Goal: Information Seeking & Learning: Learn about a topic

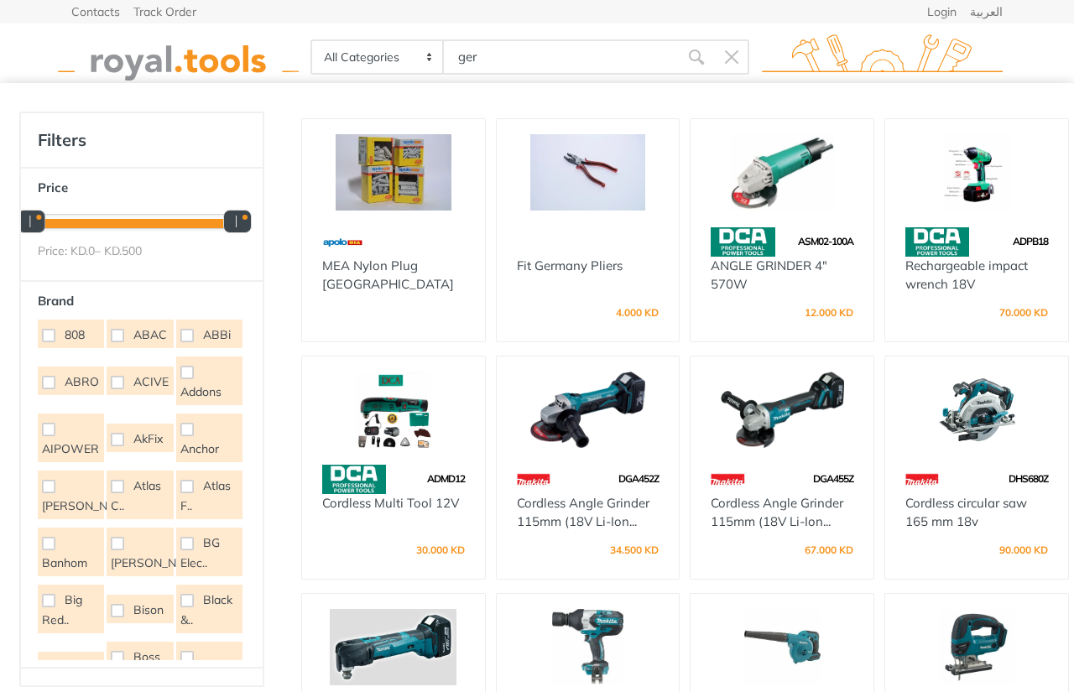
drag, startPoint x: 0, startPoint y: 0, endPoint x: 422, endPoint y: 46, distance: 424.7
click at [422, 46] on div "All Categories Power tools Cordless Tools Hand Tools Power Tools Accessories Ga…" at bounding box center [530, 56] width 439 height 35
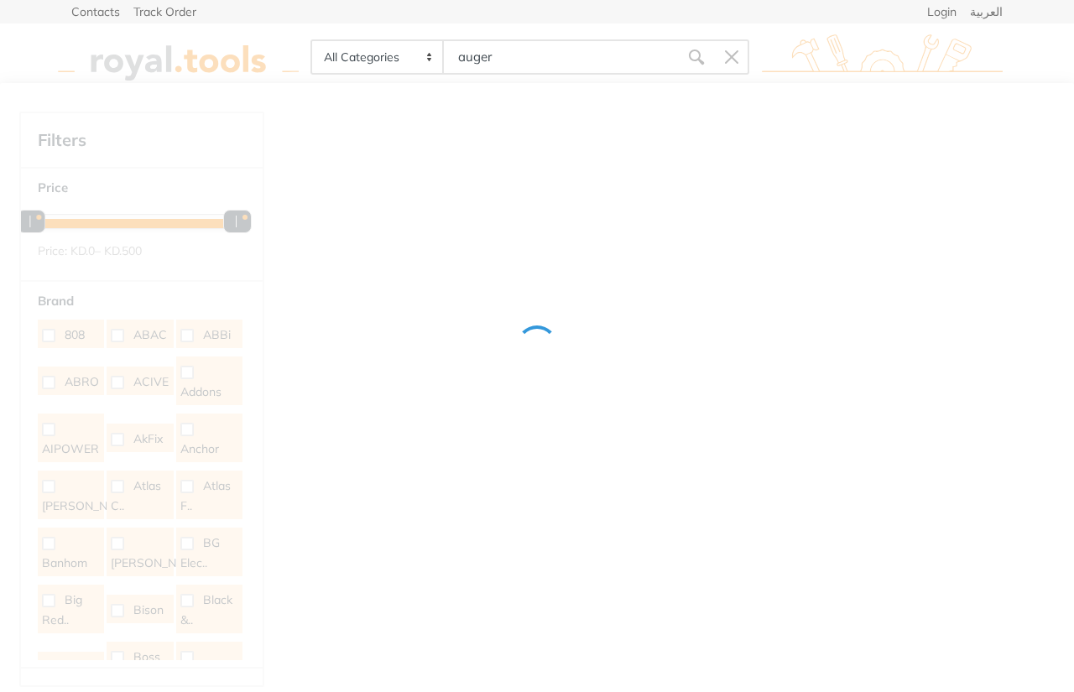
type input "auger"
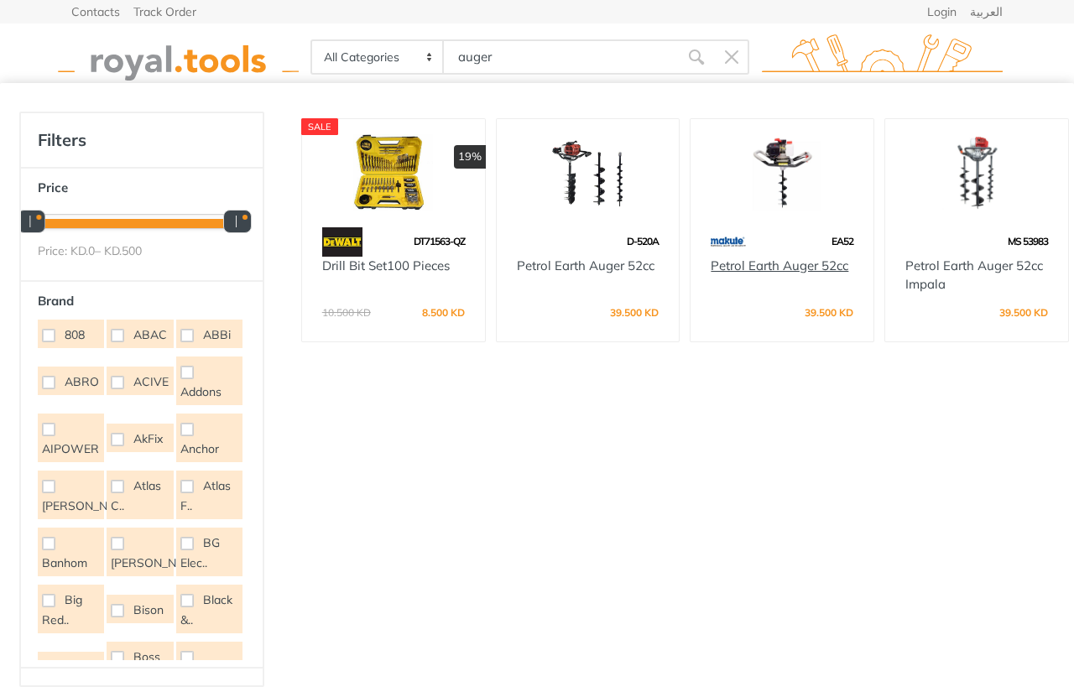
click at [803, 268] on link "Petrol Earth Auger 52cc" at bounding box center [780, 266] width 138 height 16
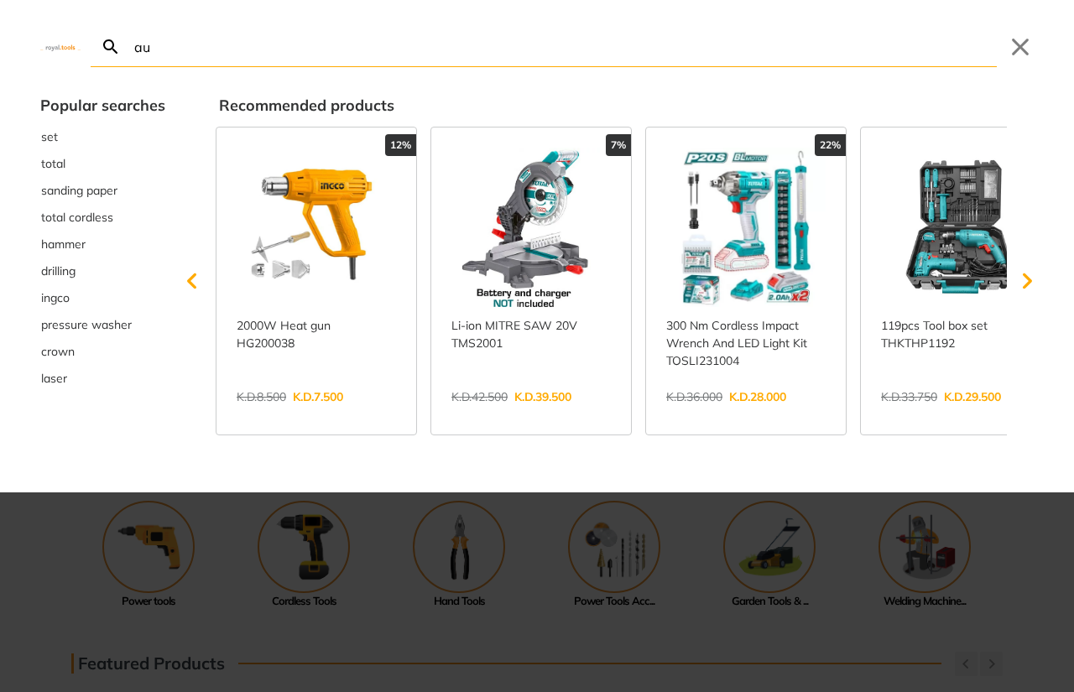
type input "au"
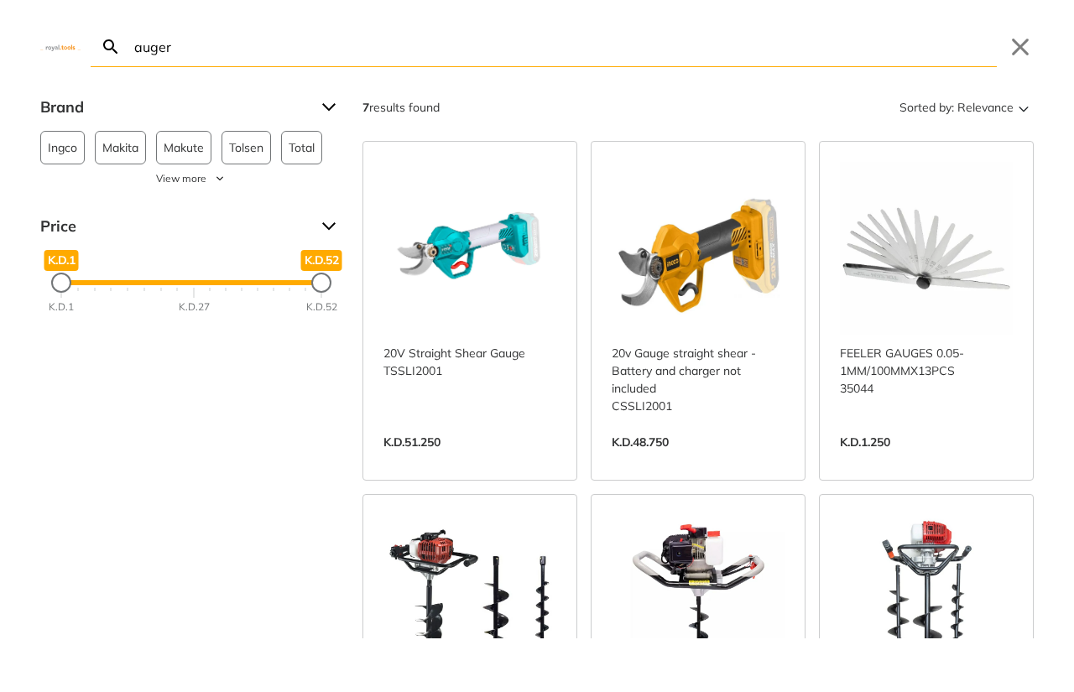
type input "auger"
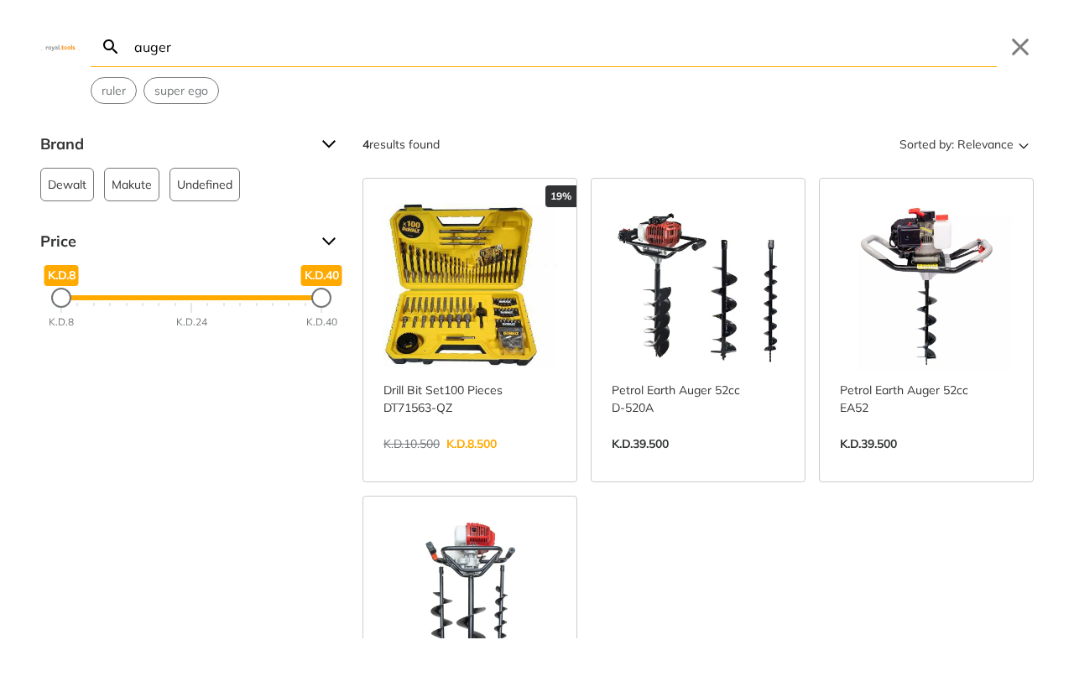
click at [869, 462] on link "View more →" at bounding box center [926, 462] width 173 height 0
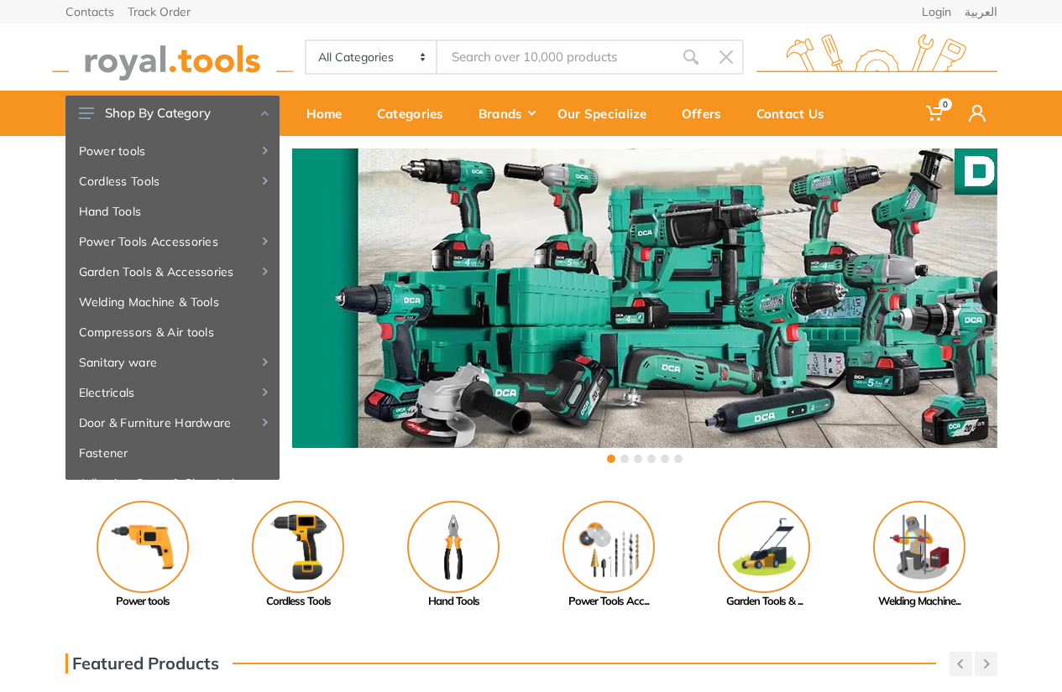
type input "a"
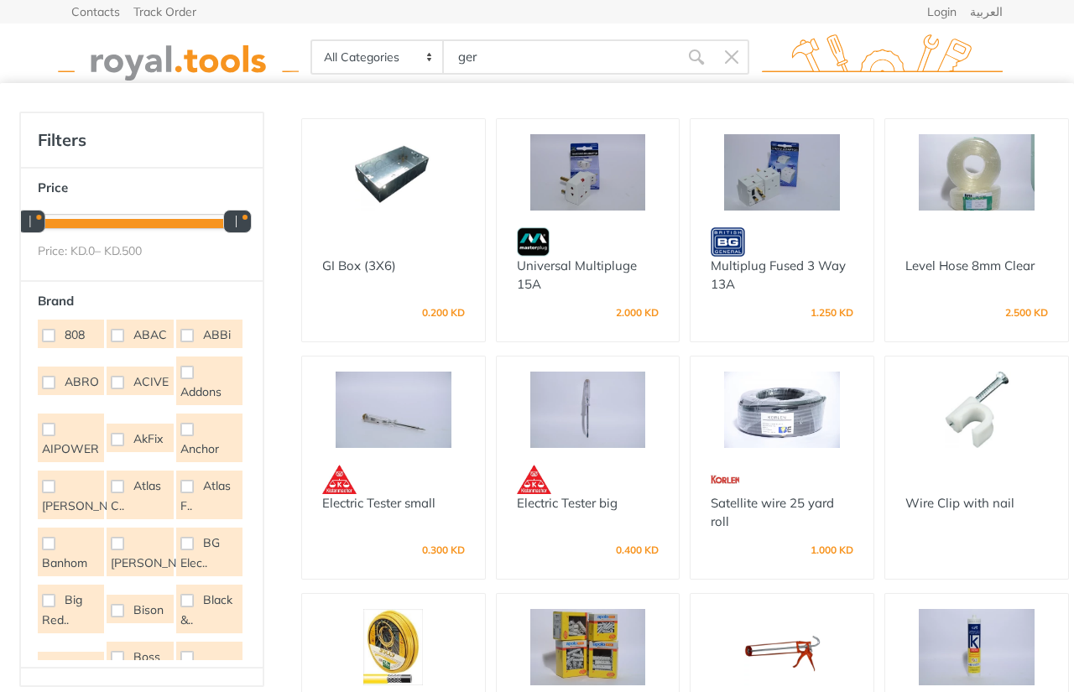
type input "ger"
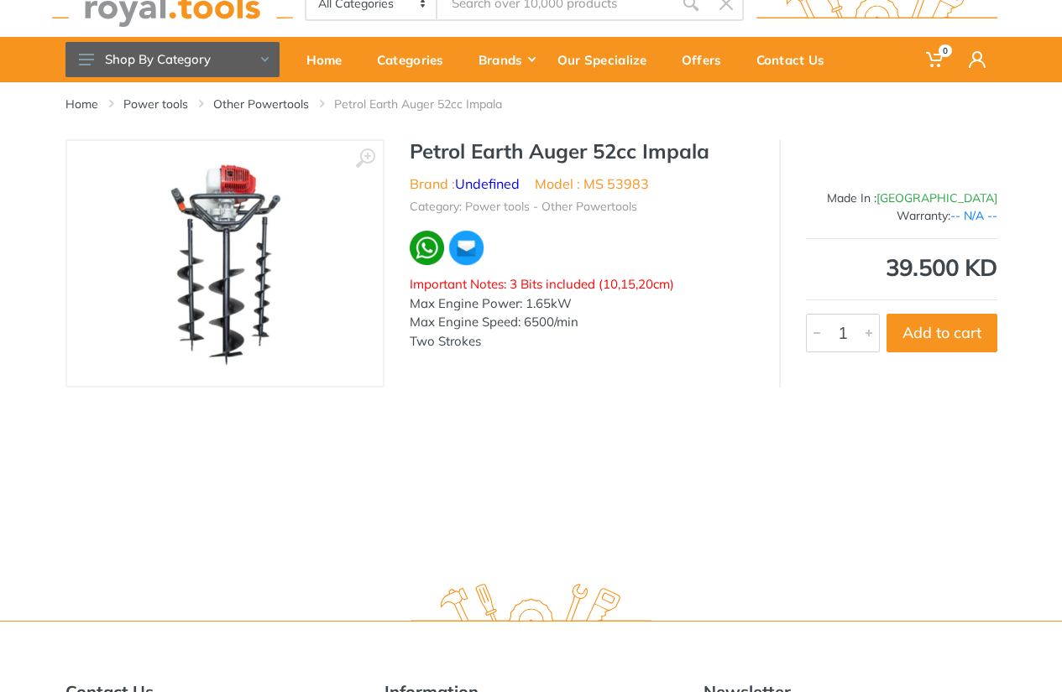
scroll to position [84, 0]
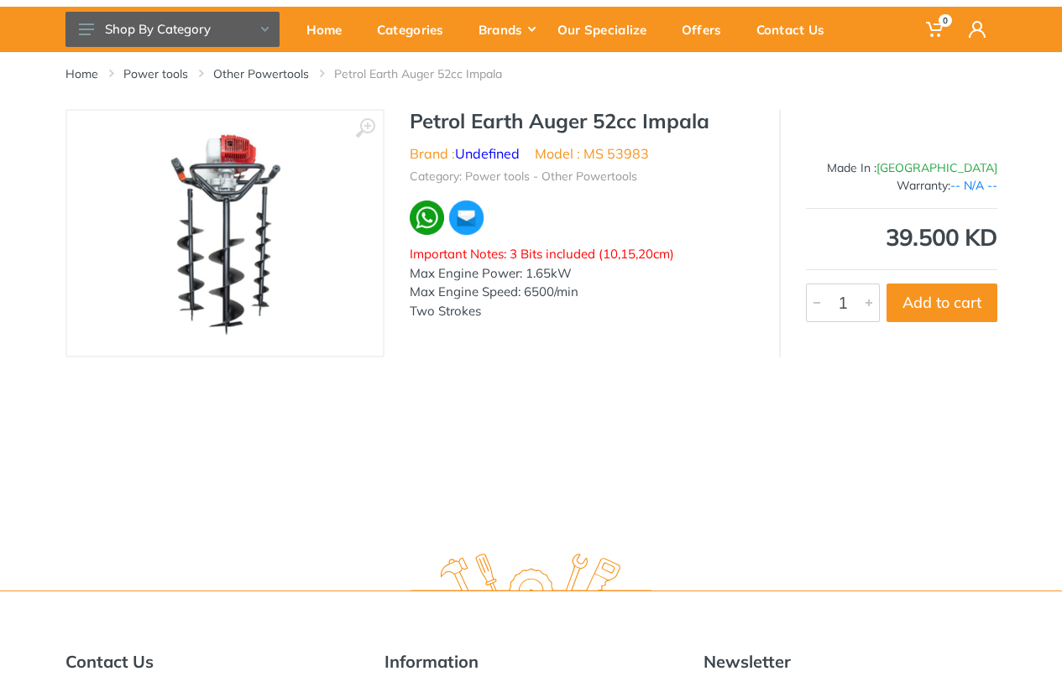
click at [697, 393] on div "Home Power tools Other Powertools Petrol Earth Auger 52cc Impala ‹ › Brand :" at bounding box center [531, 294] width 1062 height 485
click at [247, 204] on img at bounding box center [224, 233] width 211 height 211
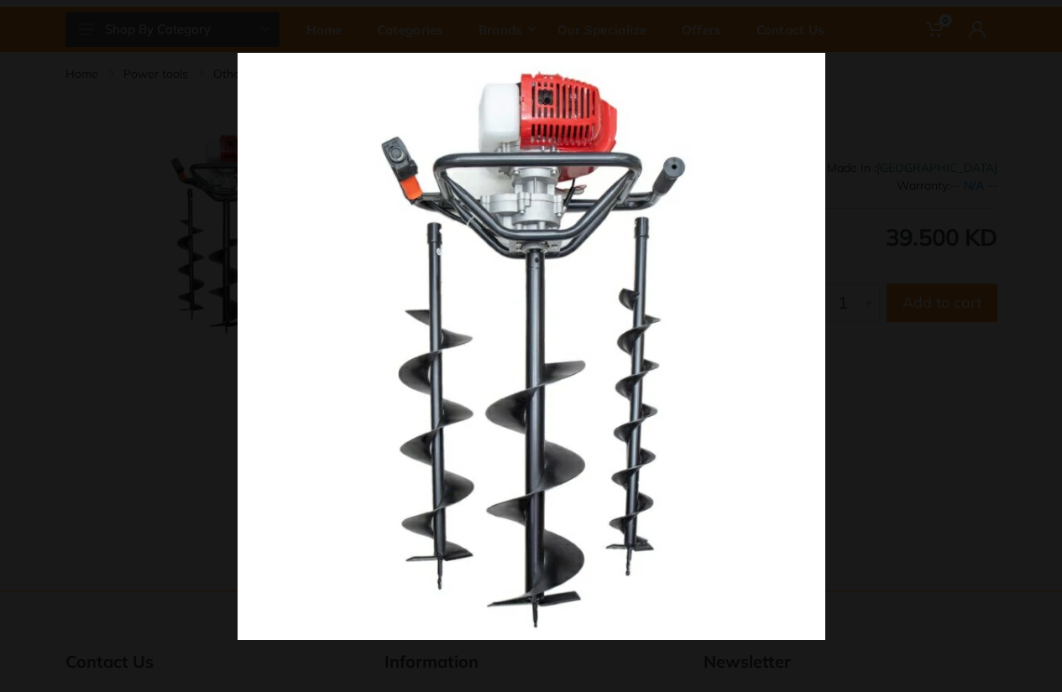
click at [1048, 27] on button at bounding box center [1043, 18] width 37 height 37
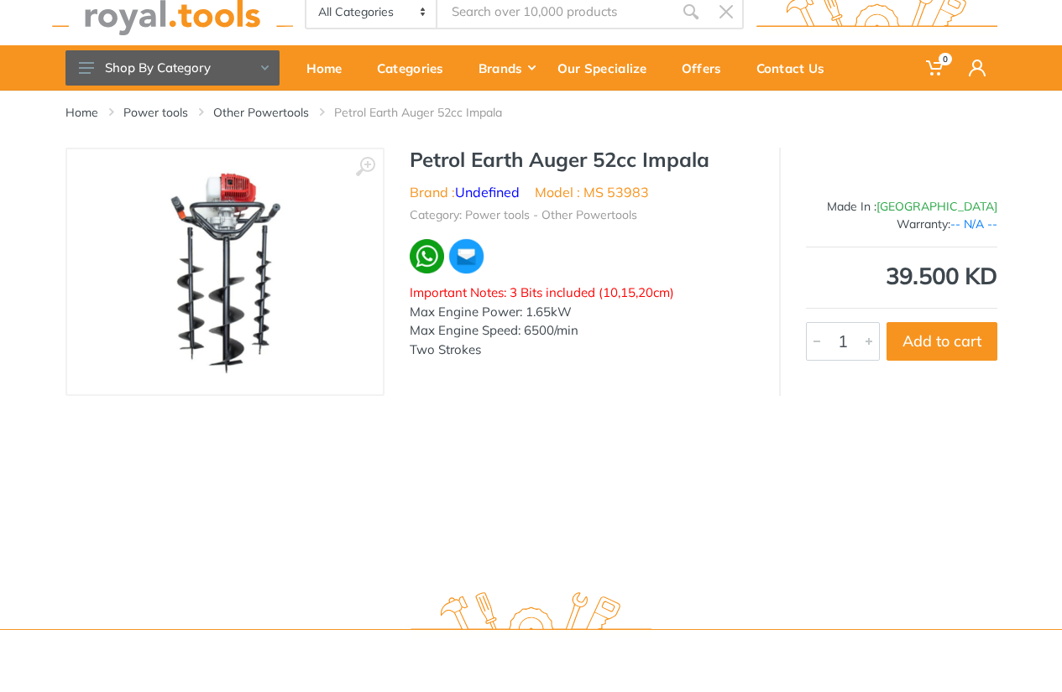
scroll to position [0, 0]
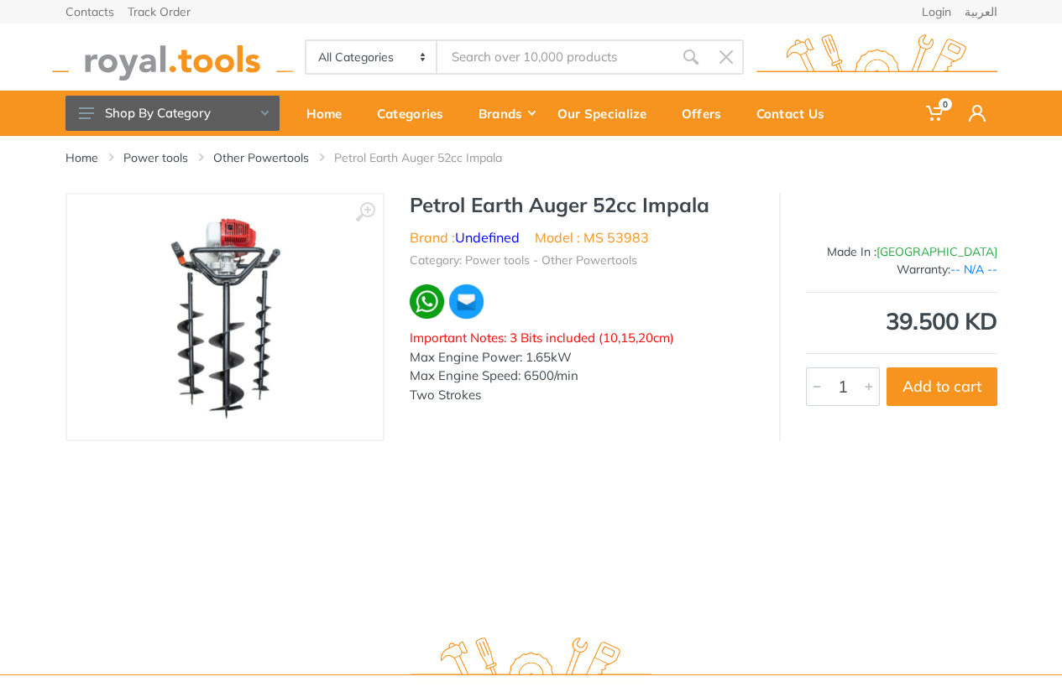
click at [238, 267] on img at bounding box center [224, 316] width 211 height 211
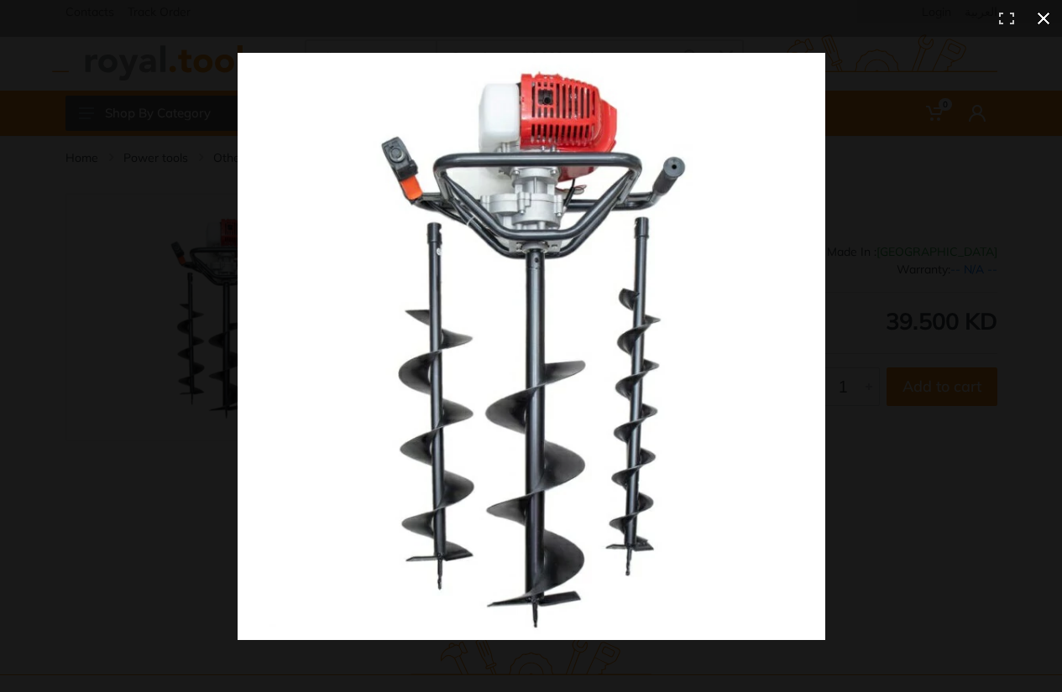
click at [1050, 11] on button at bounding box center [1043, 18] width 37 height 37
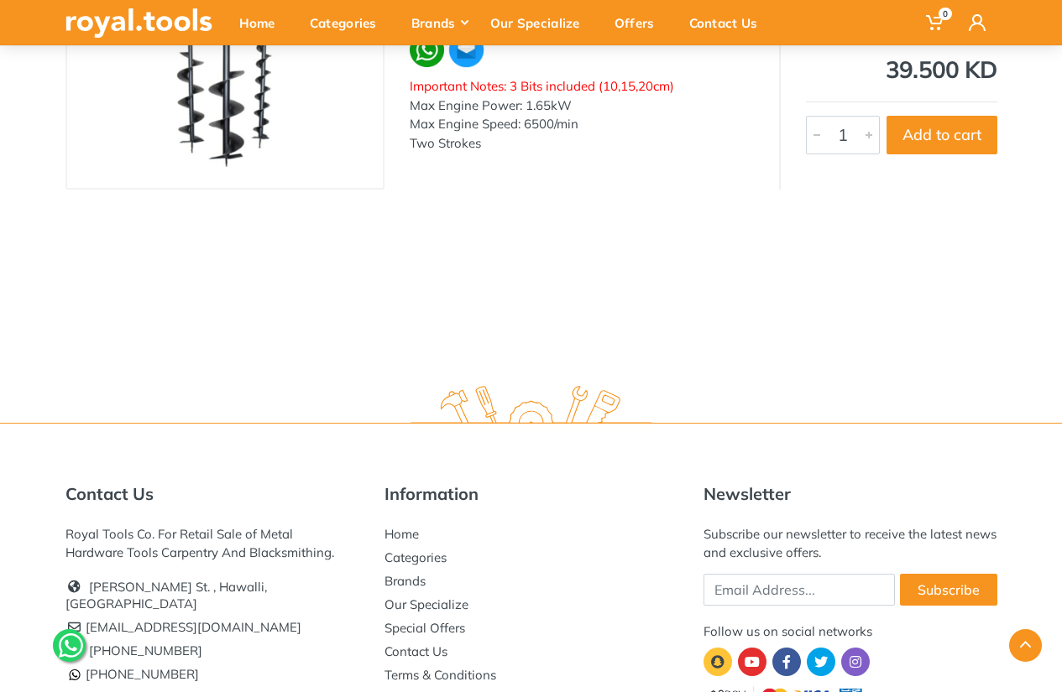
scroll to position [361, 0]
